Goal: Navigation & Orientation: Understand site structure

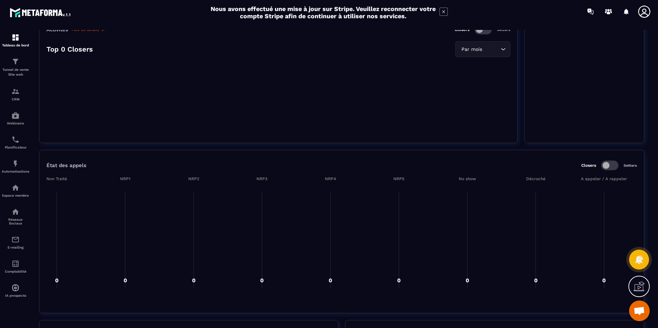
scroll to position [413, 0]
click at [9, 189] on div "Espace membre" at bounding box center [16, 191] width 28 height 14
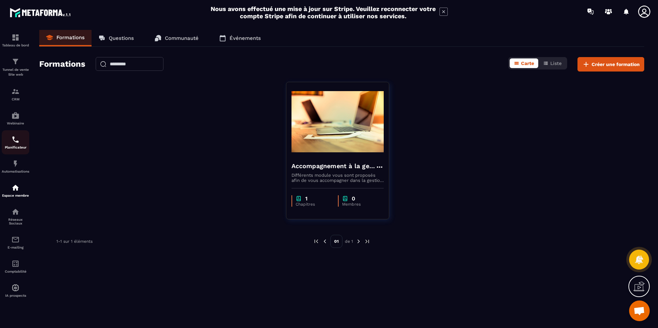
click at [21, 139] on div "Planificateur" at bounding box center [16, 143] width 28 height 14
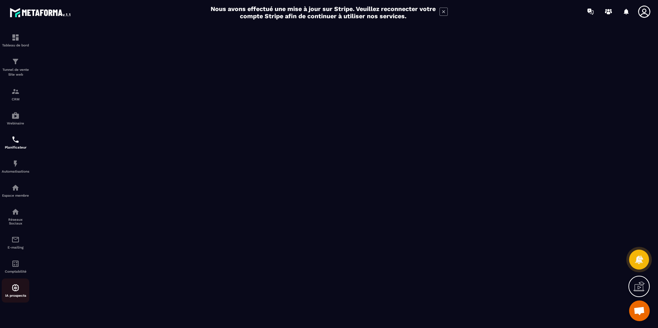
click at [13, 286] on img at bounding box center [15, 288] width 8 height 8
click at [19, 63] on img at bounding box center [15, 61] width 8 height 8
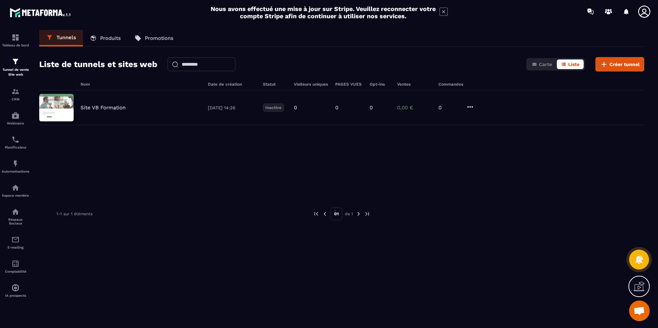
click at [102, 41] on link "Produits" at bounding box center [105, 38] width 45 height 17
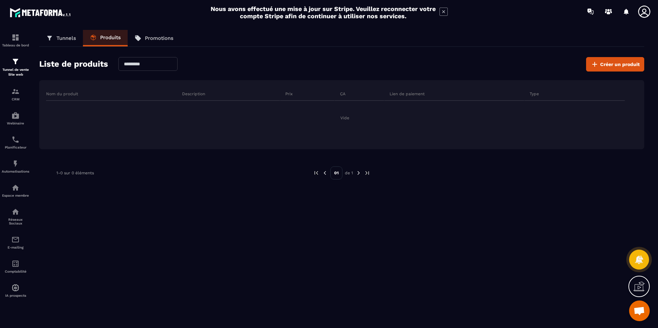
click at [139, 36] on icon at bounding box center [138, 38] width 7 height 7
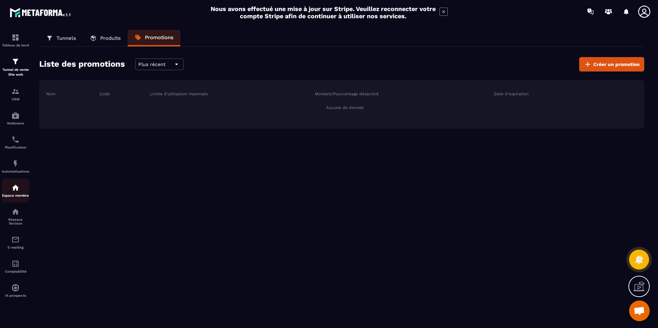
click at [18, 197] on p "Espace membre" at bounding box center [16, 196] width 28 height 4
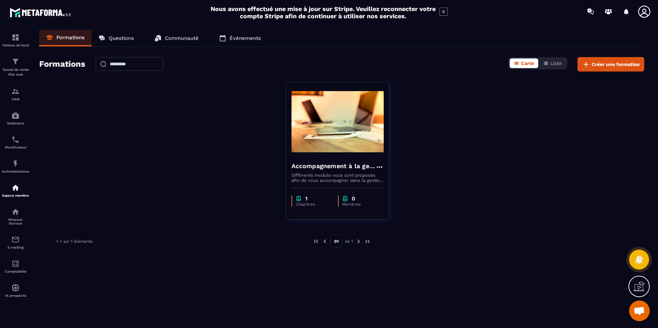
click at [127, 39] on p "Questions" at bounding box center [121, 38] width 25 height 6
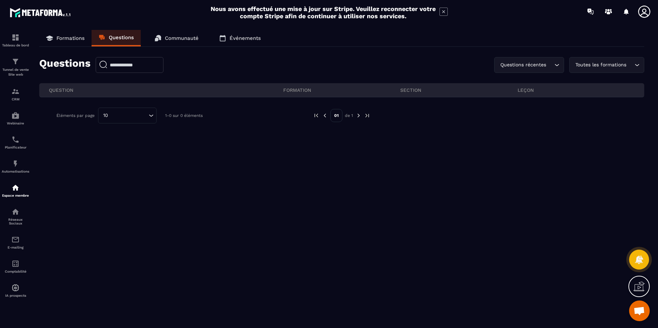
click at [168, 35] on p "Communauté" at bounding box center [182, 38] width 34 height 6
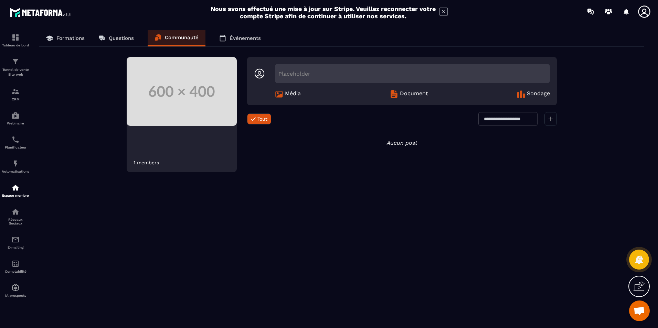
click at [239, 39] on p "Événements" at bounding box center [245, 38] width 31 height 6
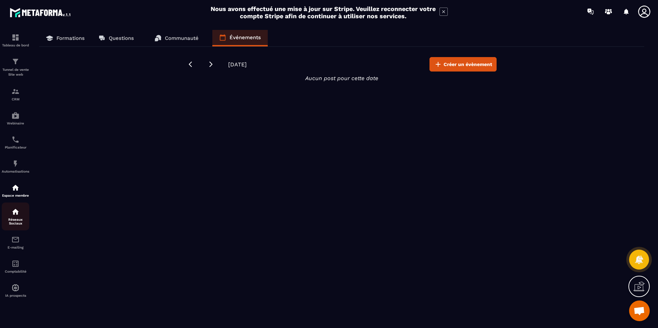
click at [19, 218] on p "Réseaux Sociaux" at bounding box center [16, 222] width 28 height 8
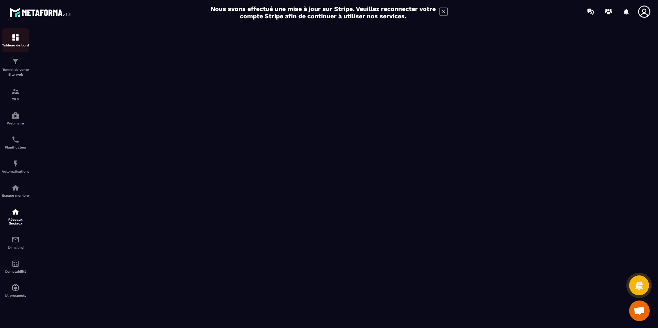
click at [14, 43] on div "Tableau de bord" at bounding box center [16, 40] width 28 height 14
